Goal: Information Seeking & Learning: Learn about a topic

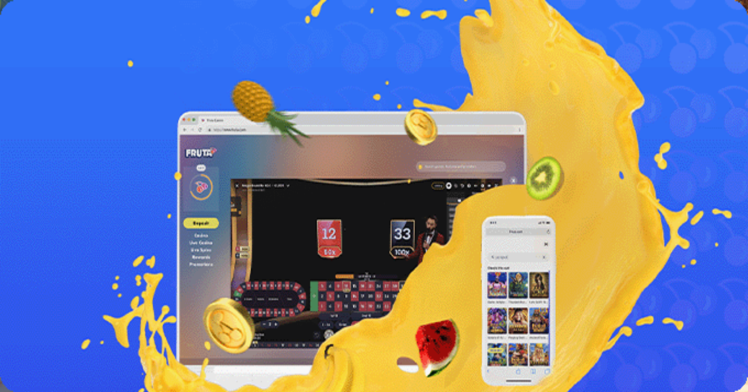
click at [27, 191] on span "Lue lisää" at bounding box center [15, 194] width 24 height 7
click at [27, 191] on link "Lue lisää" at bounding box center [15, 194] width 24 height 7
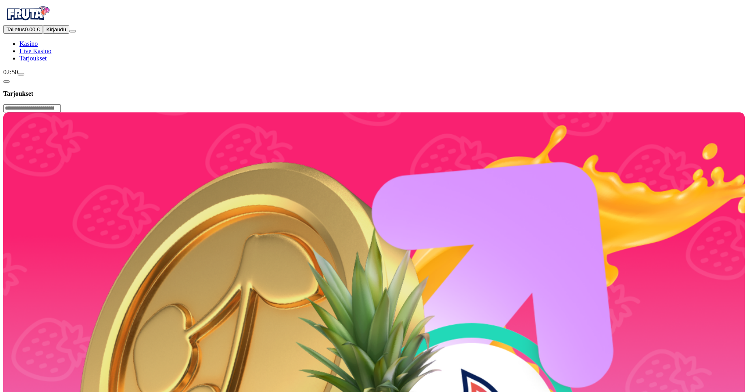
click at [10, 80] on button "button" at bounding box center [6, 81] width 6 height 2
